Goal: Task Accomplishment & Management: Use online tool/utility

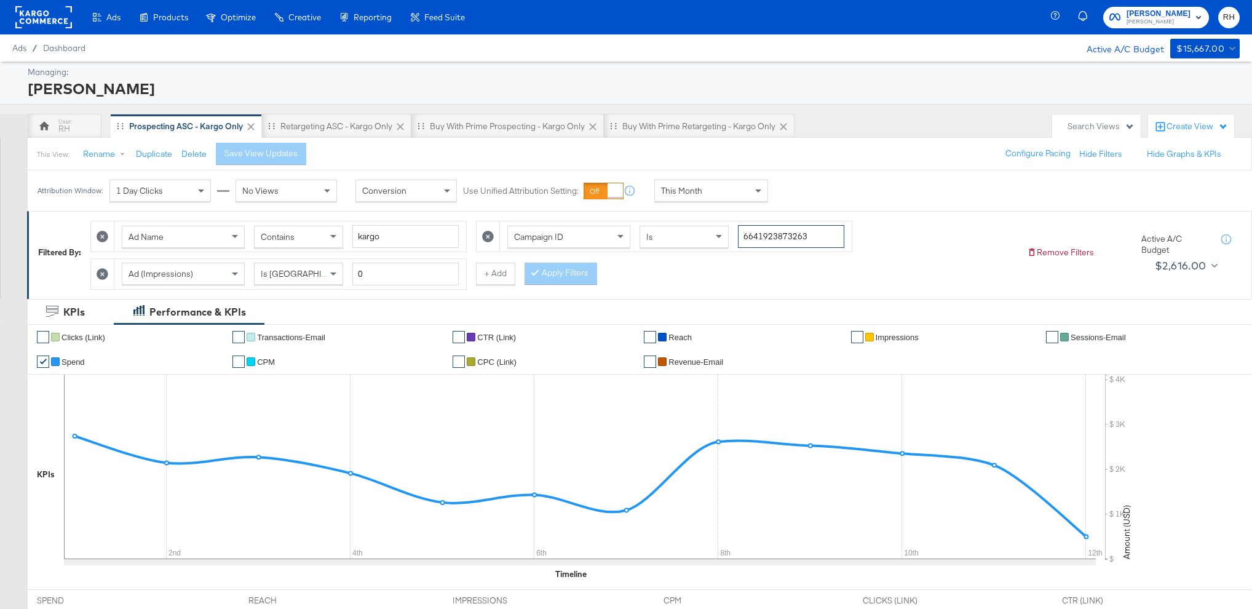
click at [751, 228] on input "6641923873263" at bounding box center [791, 236] width 106 height 23
click at [326, 125] on div "Retargeting ASC - Kargo only" at bounding box center [336, 126] width 112 height 12
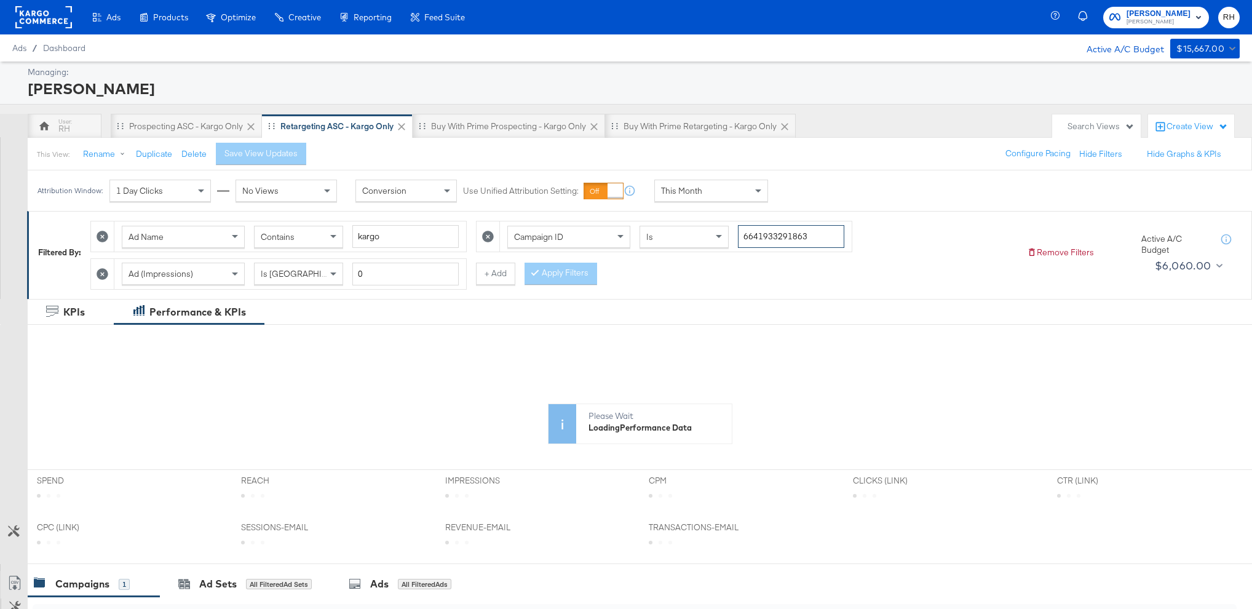
click at [756, 231] on input "6641933291863" at bounding box center [791, 236] width 106 height 23
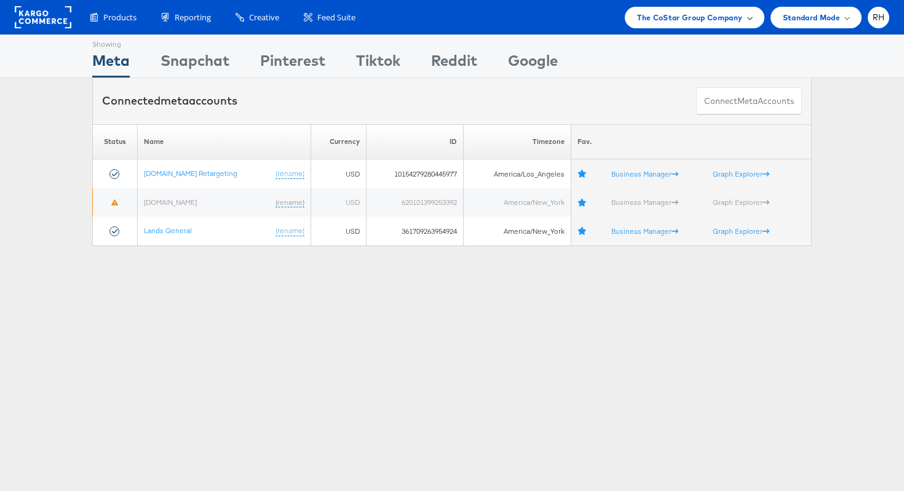
click at [706, 17] on span "The CoStar Group Company" at bounding box center [689, 17] width 105 height 13
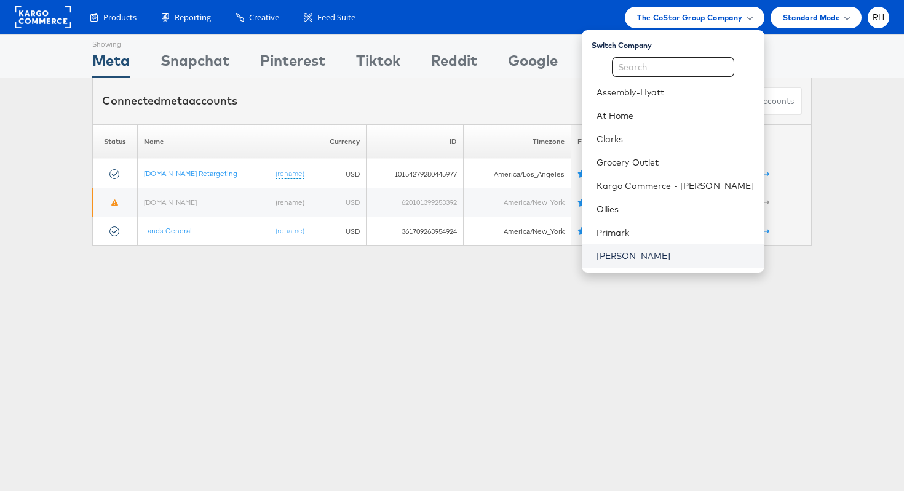
click at [666, 253] on link "[PERSON_NAME]" at bounding box center [675, 256] width 158 height 12
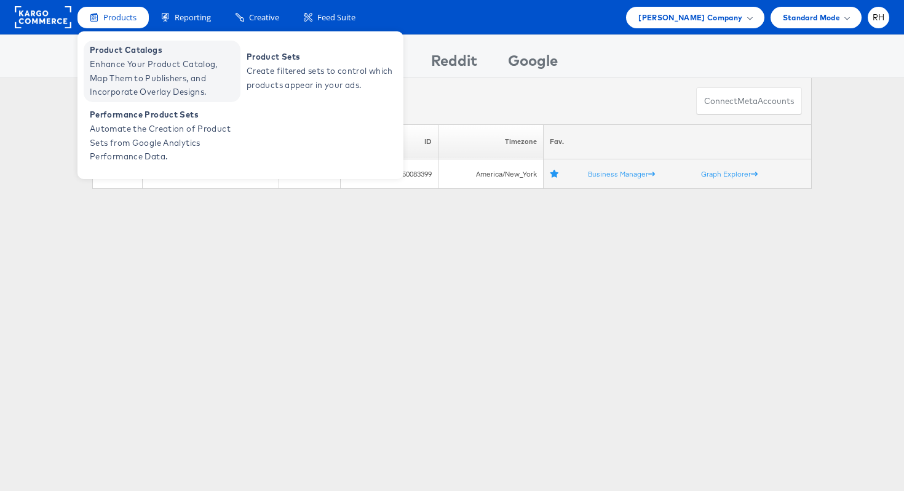
click at [124, 82] on span "Enhance Your Product Catalog, Map Them to Publishers, and Incorporate Overlay D…" at bounding box center [164, 78] width 148 height 42
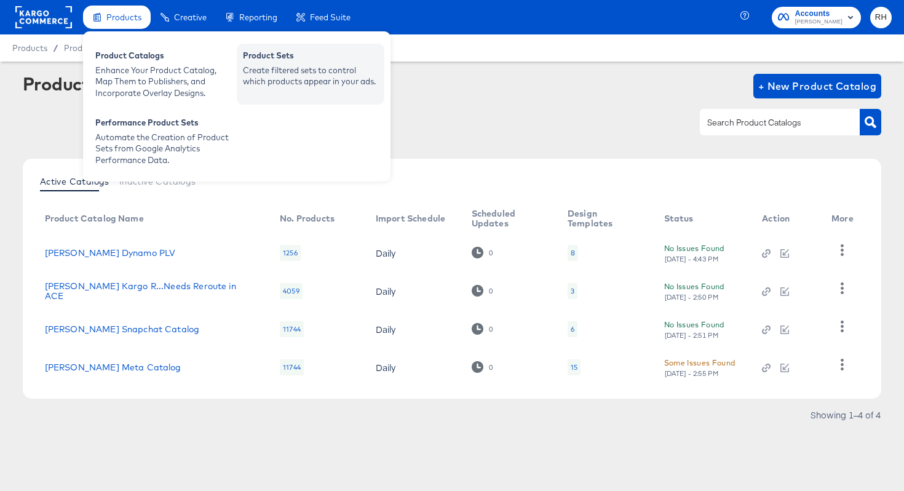
click at [256, 77] on div "Create filtered sets to control which products appear in your ads." at bounding box center [310, 76] width 135 height 23
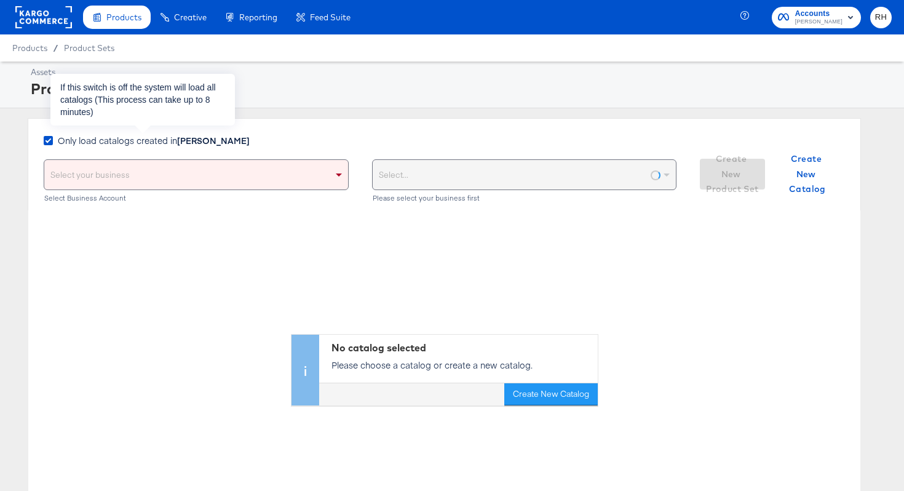
click at [160, 142] on span "Only load catalogs created in [PERSON_NAME]" at bounding box center [154, 140] width 192 height 12
click at [0, 0] on input "Only load catalogs created in [PERSON_NAME]" at bounding box center [0, 0] width 0 height 0
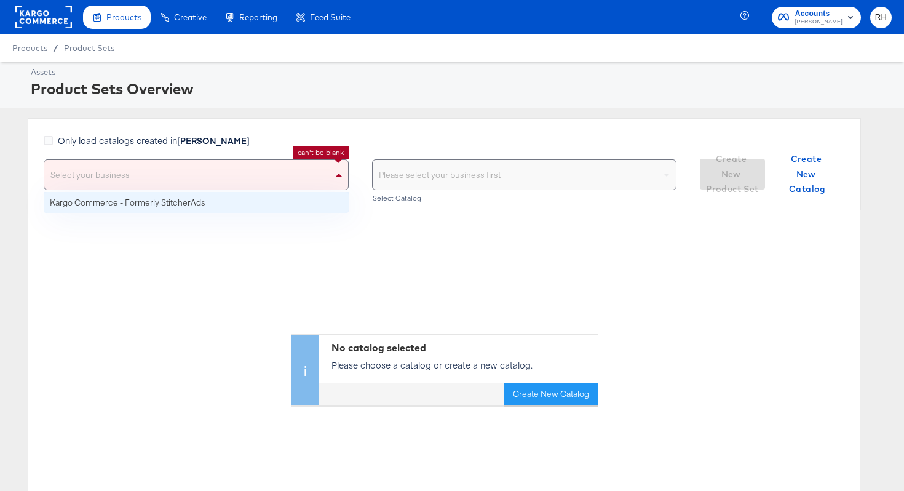
click at [150, 183] on div "Select your business" at bounding box center [196, 175] width 304 height 30
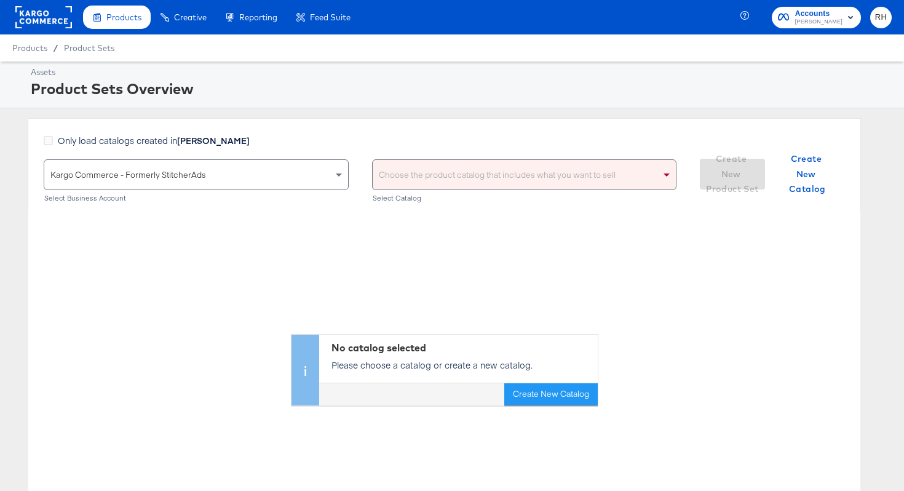
click at [494, 173] on div "Choose the product catalog that includes what you want to sell" at bounding box center [525, 175] width 304 height 30
type input "stevemadden"
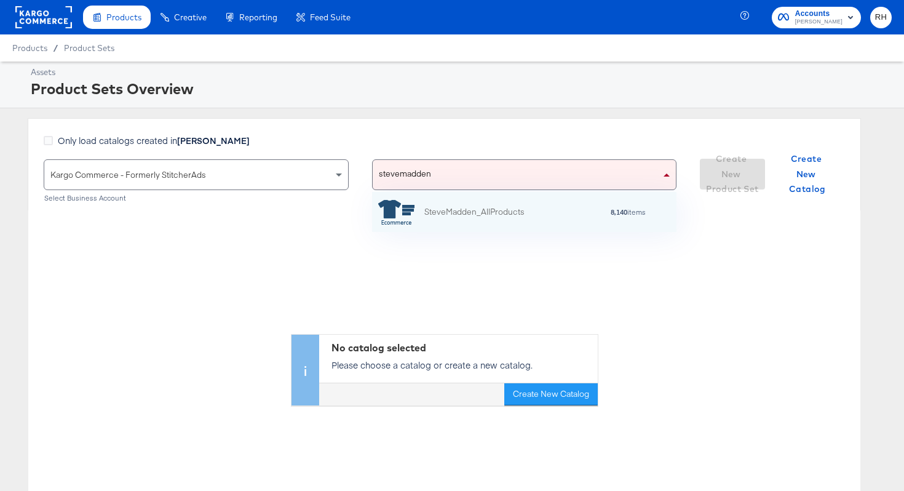
scroll to position [40, 304]
click at [610, 209] on strong "8,140" at bounding box center [618, 211] width 17 height 9
